Goal: Transaction & Acquisition: Purchase product/service

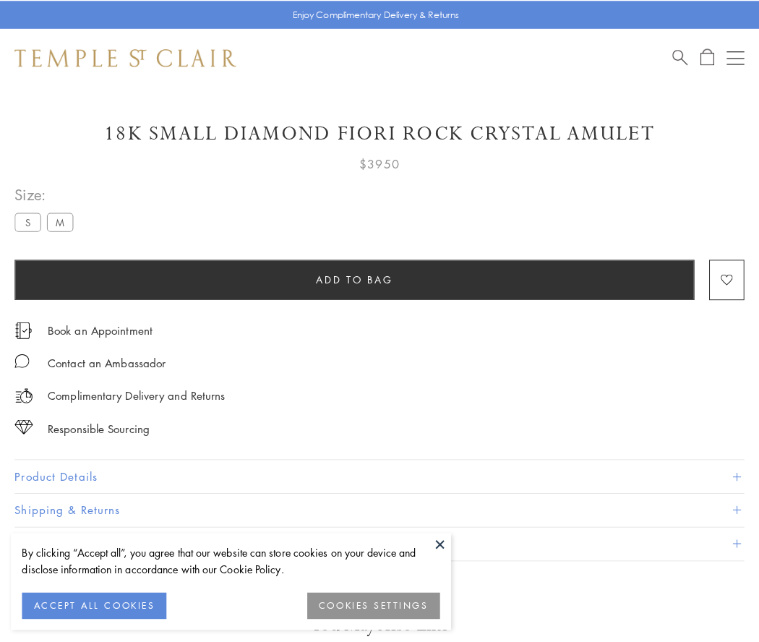
scroll to position [85, 0]
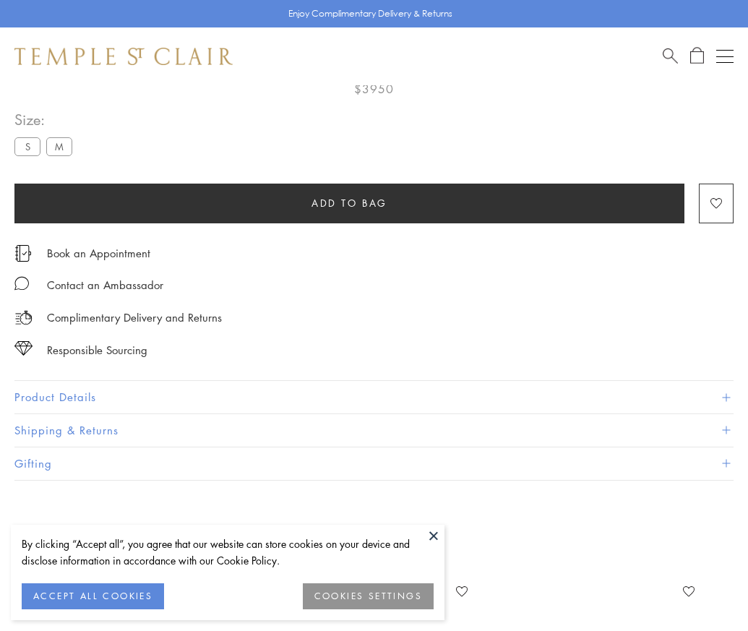
click at [349, 202] on span "Add to bag" at bounding box center [350, 203] width 76 height 16
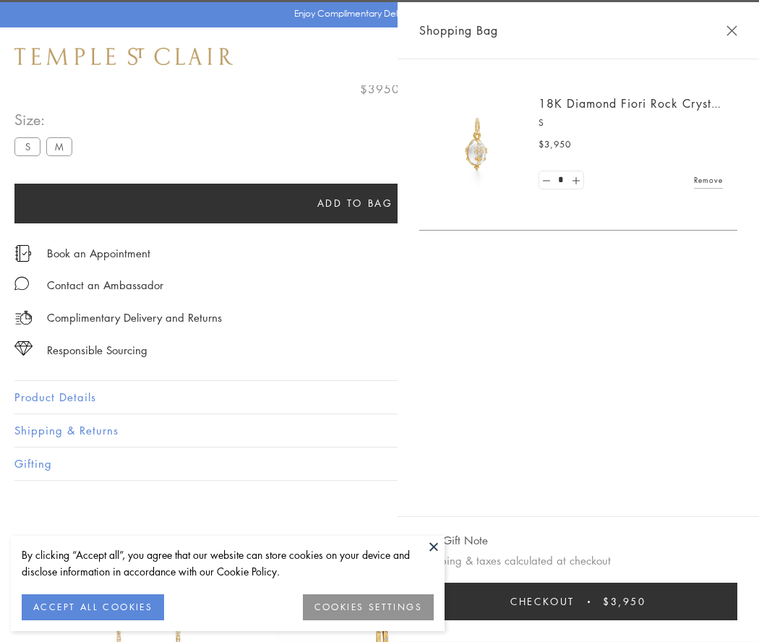
click at [596, 601] on button "Checkout $3,950" at bounding box center [578, 602] width 318 height 38
